Goal: Task Accomplishment & Management: Complete application form

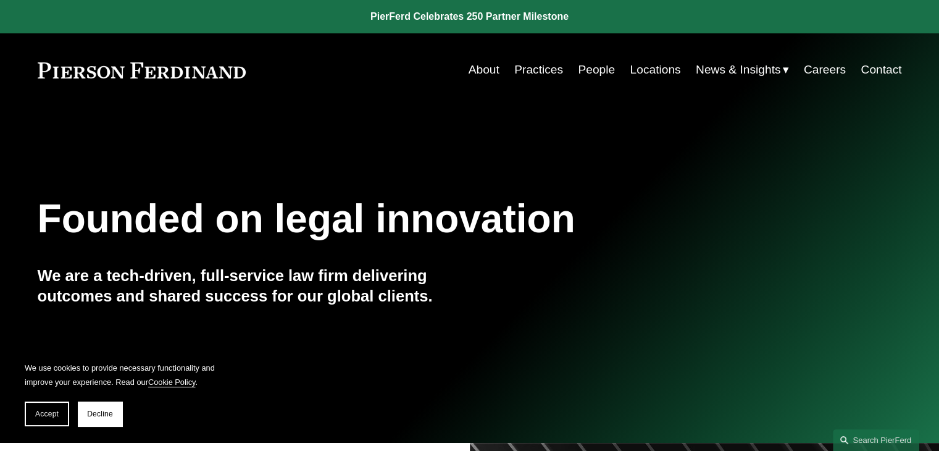
click at [825, 65] on link "Careers" at bounding box center [825, 69] width 42 height 23
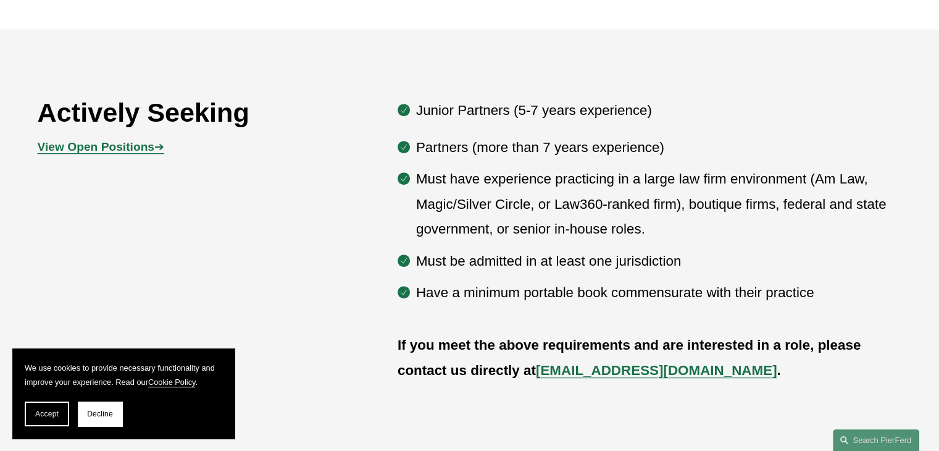
scroll to position [561, 0]
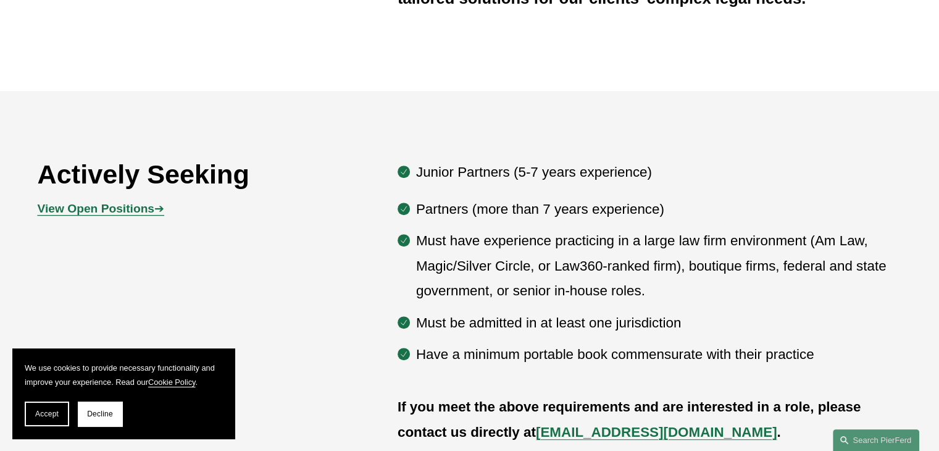
click at [107, 209] on strong "View Open Positions" at bounding box center [96, 208] width 117 height 13
